Goal: Navigation & Orientation: Find specific page/section

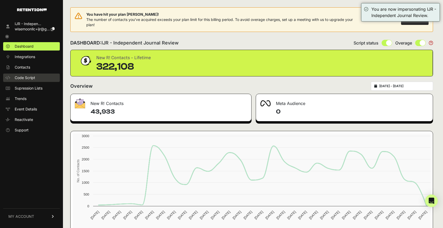
click at [31, 76] on span "Code Script" at bounding box center [25, 77] width 20 height 5
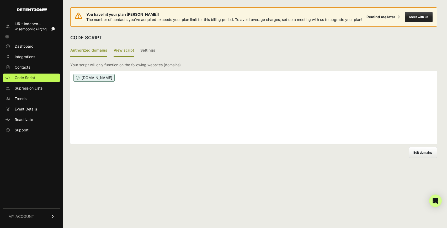
click at [127, 50] on label "View script" at bounding box center [124, 51] width 20 height 12
click at [0, 0] on input "View script" at bounding box center [0, 0] width 0 height 0
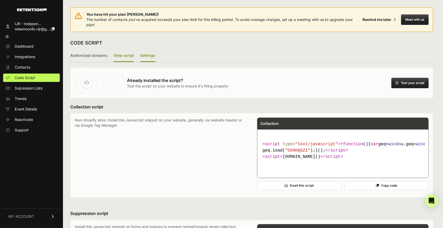
click at [141, 57] on label "Settings" at bounding box center [147, 56] width 15 height 12
click at [0, 0] on input "Settings" at bounding box center [0, 0] width 0 height 0
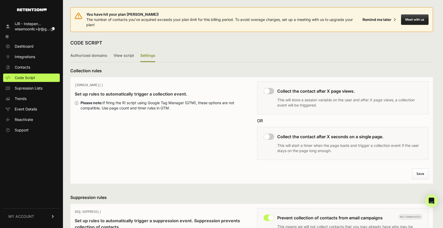
click at [27, 42] on div "IJR - Indepen... wisemoonllc+ijr@g... Dashboard Integrations Contacts Code Scri…" at bounding box center [31, 122] width 63 height 211
click at [24, 49] on link "Dashboard" at bounding box center [31, 46] width 57 height 8
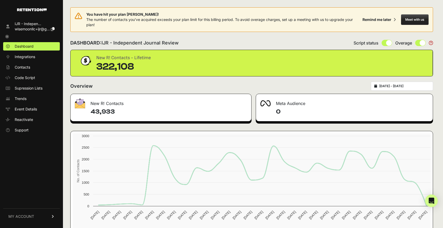
click at [6, 34] on link at bounding box center [31, 36] width 57 height 7
